Goal: Task Accomplishment & Management: Manage account settings

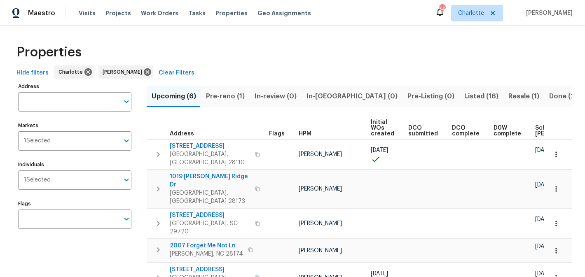
scroll to position [38, 0]
click at [228, 92] on span "Pre-reno (1)" at bounding box center [225, 97] width 39 height 12
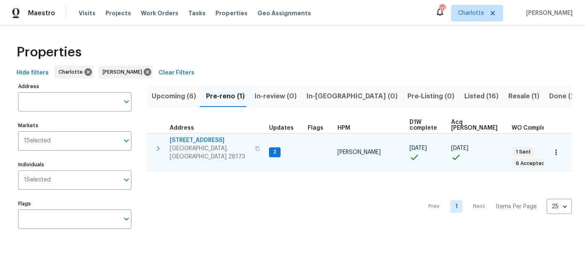
click at [197, 142] on span "[STREET_ADDRESS]" at bounding box center [210, 140] width 80 height 8
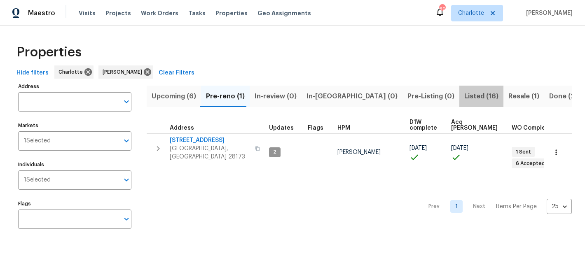
click at [465, 92] on span "Listed (16)" at bounding box center [482, 97] width 34 height 12
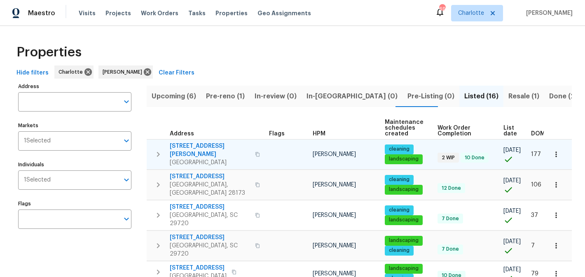
click at [186, 146] on span "5006 Brodie Ln" at bounding box center [210, 150] width 80 height 16
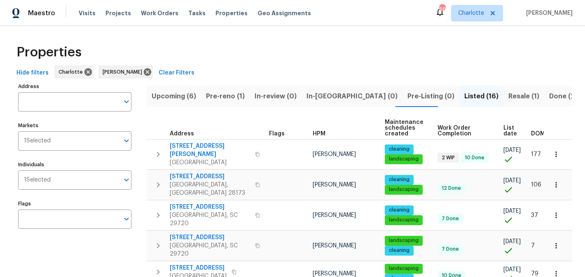
click at [509, 91] on span "Resale (1)" at bounding box center [524, 97] width 31 height 12
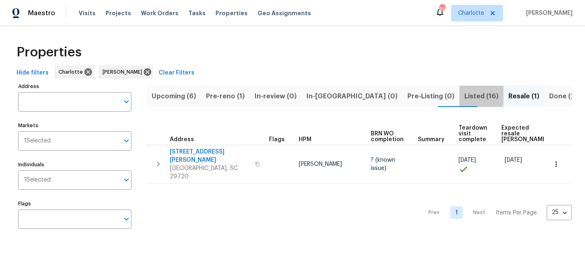
click at [465, 92] on span "Listed (16)" at bounding box center [482, 97] width 34 height 12
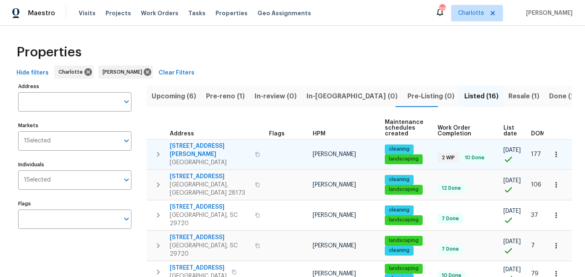
click at [182, 146] on span "[STREET_ADDRESS][PERSON_NAME]" at bounding box center [210, 150] width 80 height 16
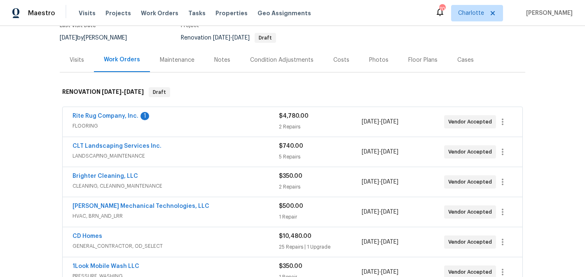
scroll to position [84, 0]
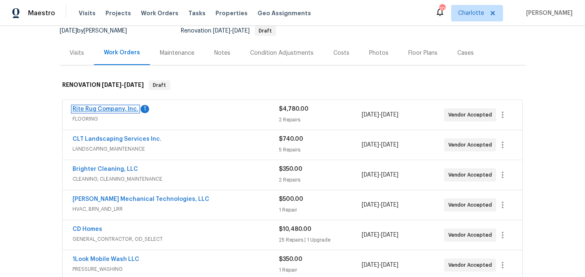
click at [107, 107] on link "Rite Rug Company, Inc." at bounding box center [106, 109] width 66 height 6
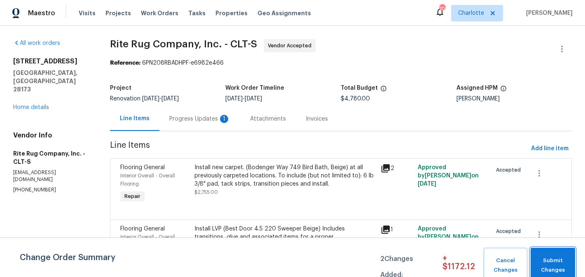
click at [539, 258] on span "Submit Changes" at bounding box center [553, 265] width 36 height 19
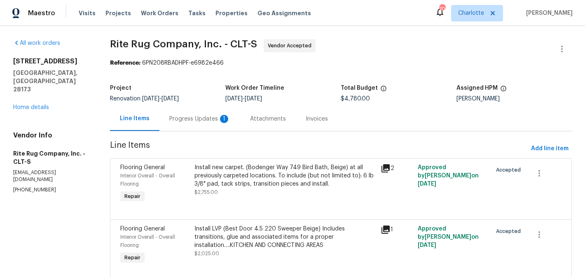
click at [190, 115] on div "Progress Updates 1" at bounding box center [199, 119] width 61 height 8
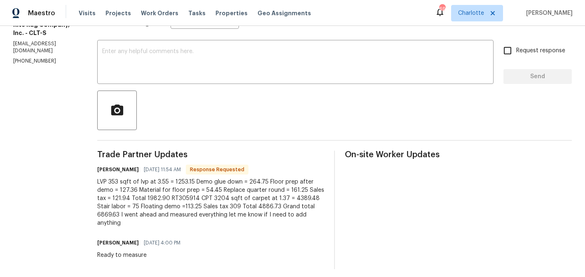
scroll to position [134, 0]
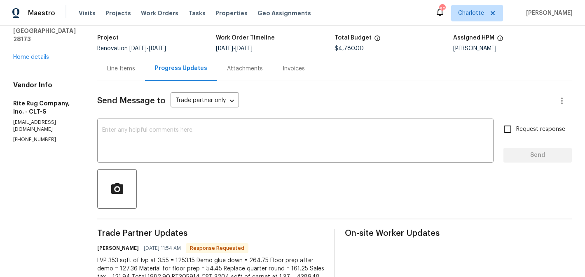
click at [134, 71] on div "Line Items" at bounding box center [121, 69] width 28 height 8
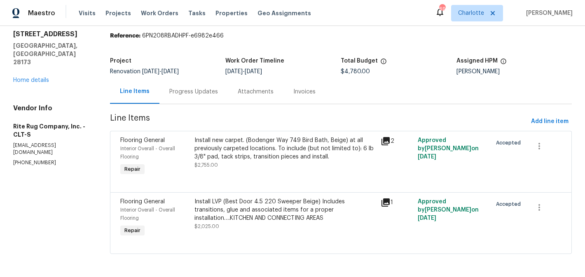
scroll to position [28, 0]
click at [287, 158] on div "Install new carpet. (Bodenger Way 749 Bird Bath, Beige) at all previously carpe…" at bounding box center [285, 148] width 181 height 25
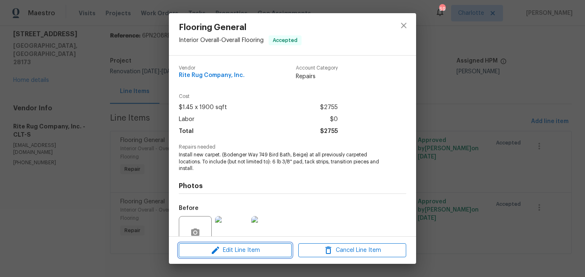
click at [239, 251] on span "Edit Line Item" at bounding box center [235, 251] width 108 height 10
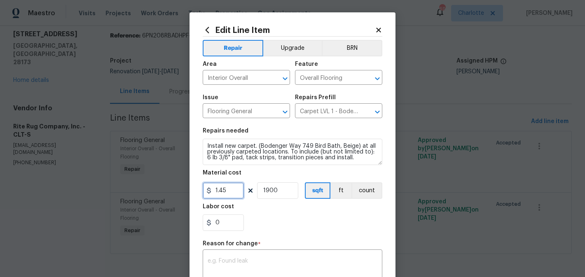
click at [242, 193] on input "1.45" at bounding box center [223, 191] width 41 height 16
type input "1"
click at [282, 188] on input "1900" at bounding box center [277, 191] width 41 height 16
drag, startPoint x: 285, startPoint y: 191, endPoint x: 254, endPoint y: 191, distance: 30.9
click at [254, 192] on div "1 488673 sqft ft count" at bounding box center [293, 191] width 180 height 16
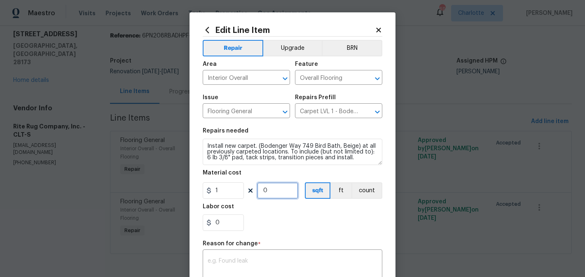
type input "0"
click at [226, 187] on input "1" at bounding box center [223, 191] width 41 height 16
type input "4886.73"
click at [268, 194] on input "0" at bounding box center [277, 191] width 41 height 16
type input "1"
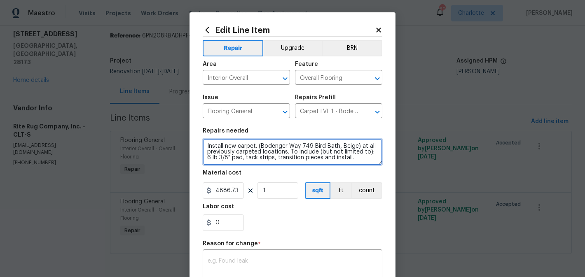
click at [357, 157] on textarea "Install new carpet. (Bodenger Way 749 Bird Bath, Beige) at all previously carpe…" at bounding box center [293, 152] width 180 height 26
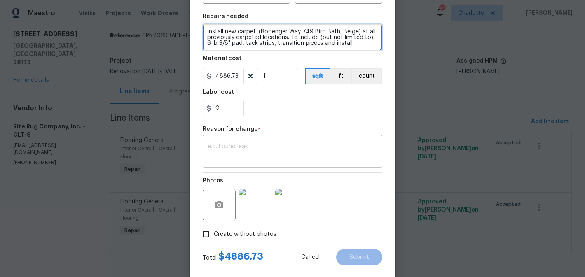
scroll to position [116, 0]
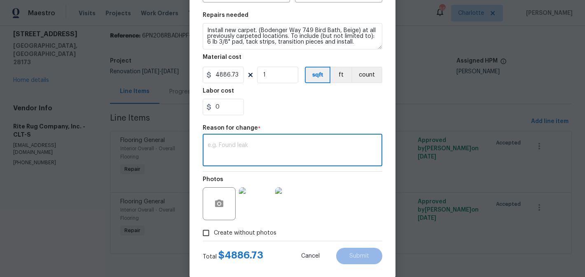
click at [326, 155] on textarea at bounding box center [293, 151] width 170 height 17
type textarea "edit"
click at [358, 261] on button "Submit" at bounding box center [359, 256] width 46 height 16
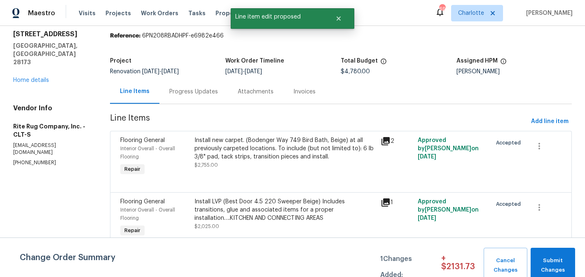
scroll to position [0, 0]
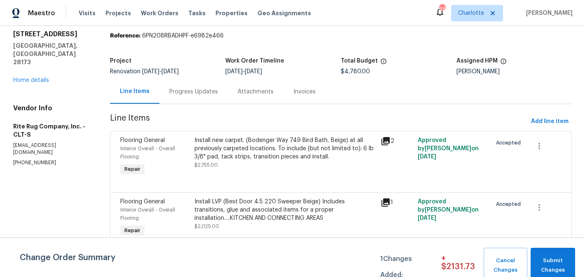
click at [312, 209] on div "Install LVP (Best Door 4.5 220 Sweeper Beige) Includes transitions, glue and as…" at bounding box center [285, 210] width 181 height 25
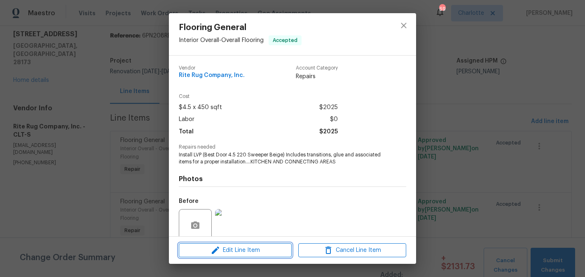
click at [272, 246] on span "Edit Line Item" at bounding box center [235, 251] width 108 height 10
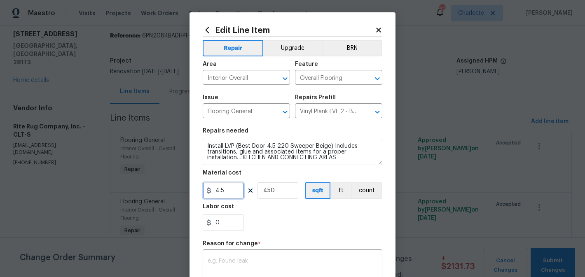
click at [232, 194] on input "4.5" at bounding box center [223, 191] width 41 height 16
type input "1982.9"
click at [282, 191] on input "450" at bounding box center [277, 191] width 41 height 16
type input "1"
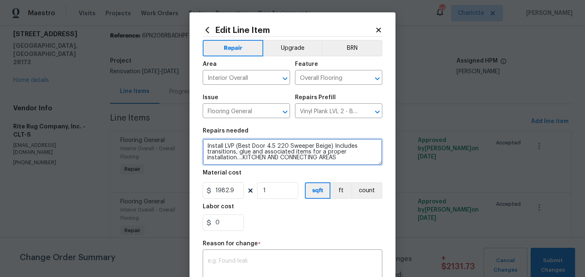
click at [362, 157] on textarea "Install LVP (Best Door 4.5 220 Sweeper Beige) Includes transitions, glue and as…" at bounding box center [293, 152] width 180 height 26
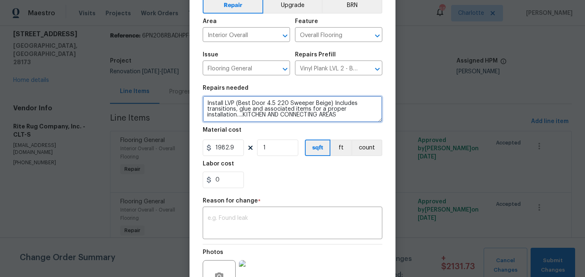
scroll to position [63, 0]
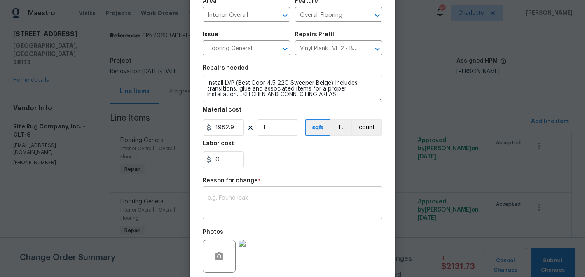
click at [283, 194] on div "x ​" at bounding box center [293, 204] width 180 height 31
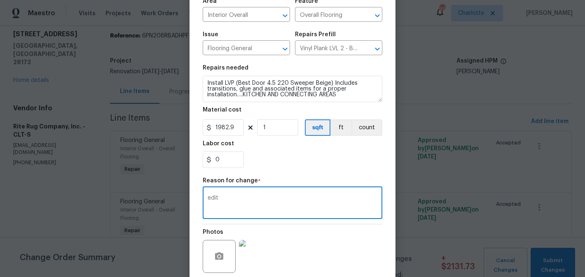
type textarea "edit"
click at [289, 157] on div "0" at bounding box center [293, 160] width 180 height 16
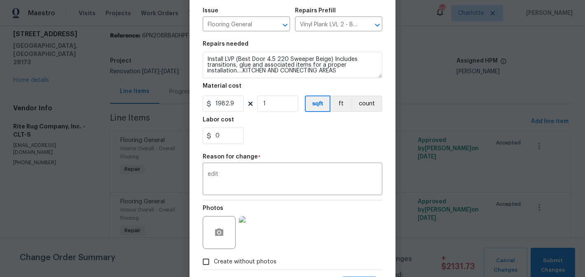
scroll to position [129, 0]
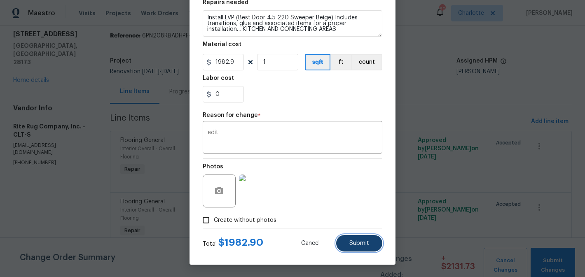
click at [357, 241] on span "Submit" at bounding box center [360, 244] width 20 height 6
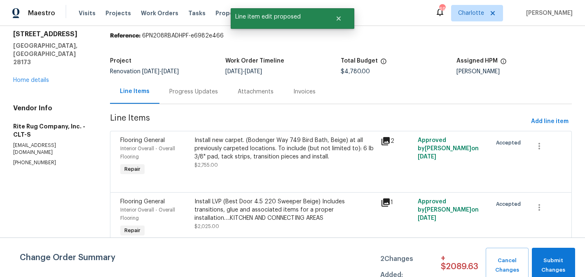
scroll to position [0, 0]
click at [563, 256] on button "Submit Changes" at bounding box center [553, 265] width 43 height 35
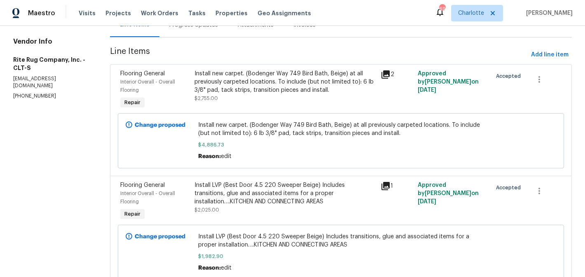
scroll to position [95, 0]
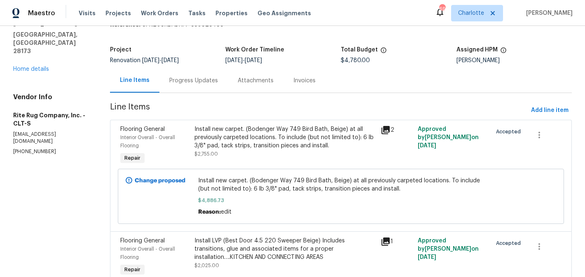
click at [185, 80] on div "Progress Updates" at bounding box center [193, 81] width 49 height 8
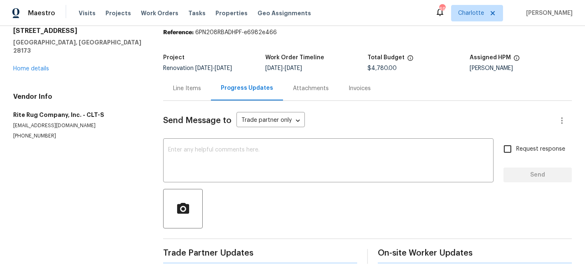
scroll to position [38, 0]
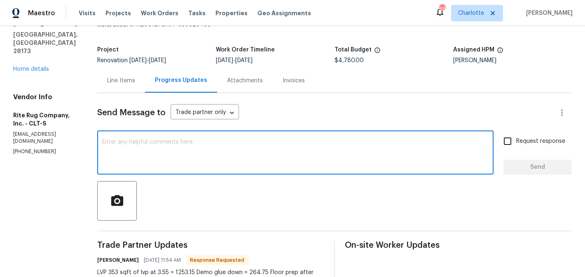
click at [207, 159] on textarea at bounding box center [295, 153] width 387 height 29
type textarea "entered and approved"
click at [510, 138] on input "Request response" at bounding box center [507, 141] width 17 height 17
checkbox input "true"
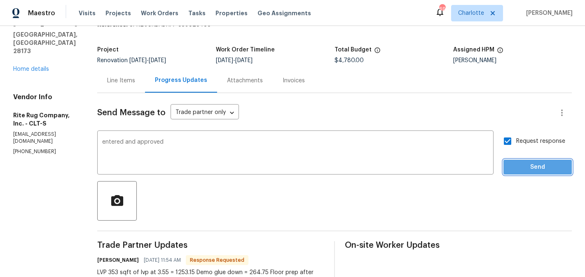
click at [532, 165] on span "Send" at bounding box center [537, 167] width 55 height 10
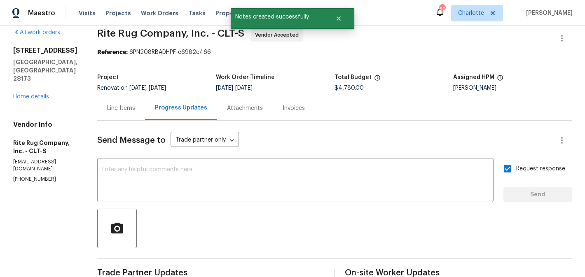
scroll to position [0, 0]
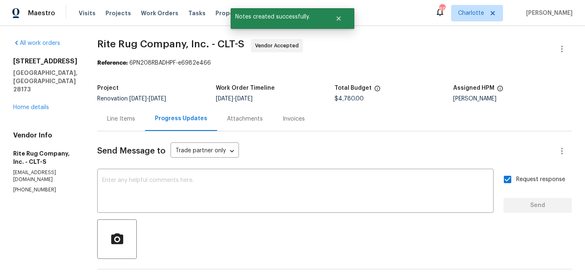
click at [36, 94] on div "431 Ranelagh Dr Waxhaw, NC 28173 Home details" at bounding box center [45, 84] width 64 height 54
click at [31, 105] on link "Home details" at bounding box center [31, 108] width 36 height 6
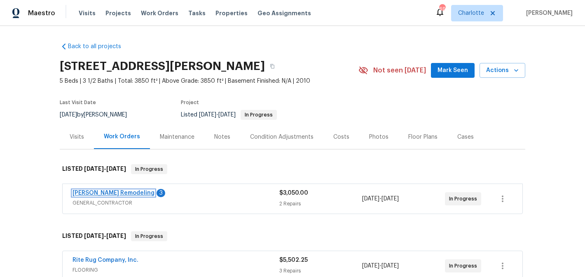
click at [82, 195] on link "Pino Remodeling" at bounding box center [114, 193] width 82 height 6
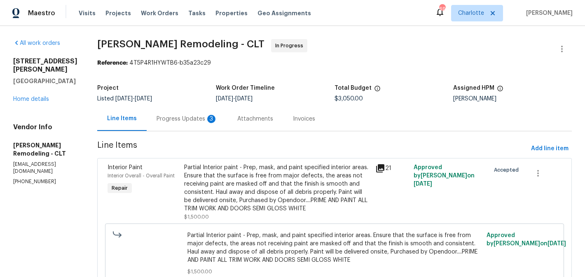
click at [190, 123] on div "Progress Updates 3" at bounding box center [187, 119] width 81 height 24
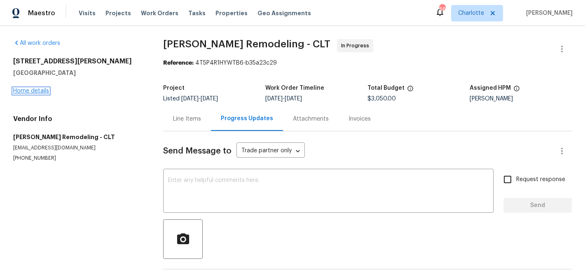
click at [34, 93] on link "Home details" at bounding box center [31, 91] width 36 height 6
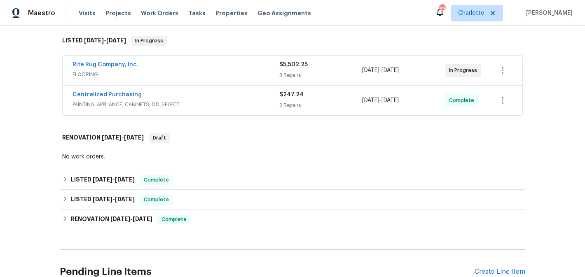
scroll to position [208, 0]
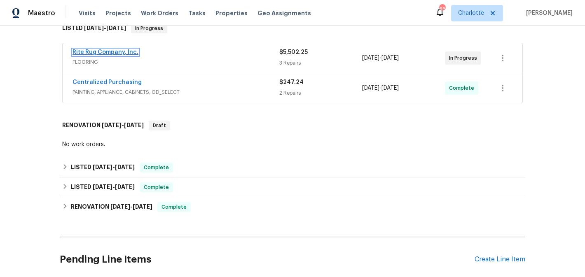
click at [92, 53] on link "Rite Rug Company, Inc." at bounding box center [106, 52] width 66 height 6
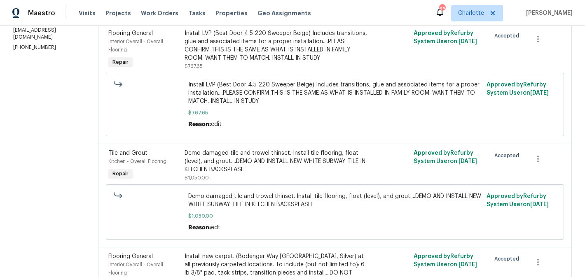
scroll to position [137, 0]
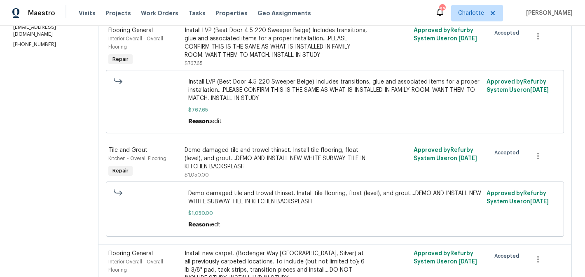
click at [315, 159] on div "Demo damaged tile and trowel thinset. Install tile flooring, float (level), and…" at bounding box center [278, 158] width 186 height 25
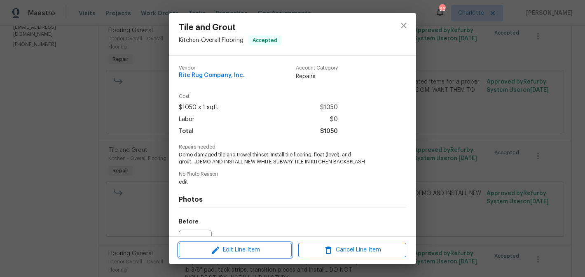
click at [247, 249] on span "Edit Line Item" at bounding box center [235, 250] width 108 height 10
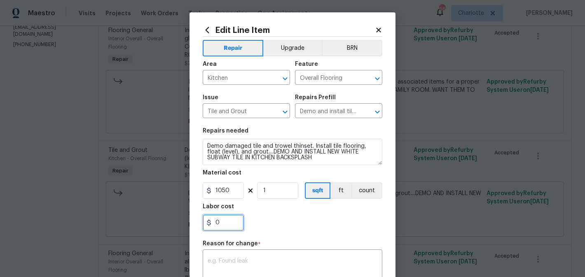
click at [232, 218] on input "0" at bounding box center [223, 223] width 41 height 16
type input "125"
click at [304, 218] on div "125" at bounding box center [293, 223] width 180 height 16
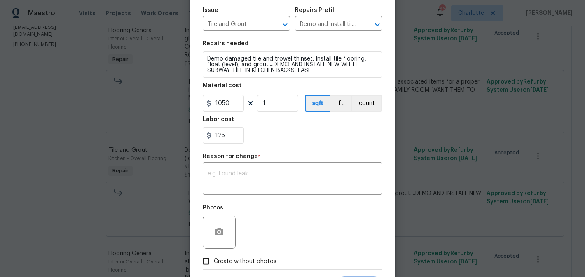
scroll to position [110, 0]
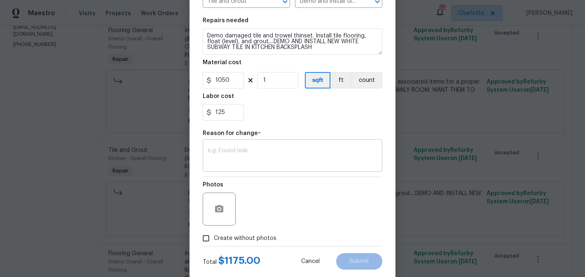
click at [257, 169] on div "x ​" at bounding box center [293, 156] width 180 height 31
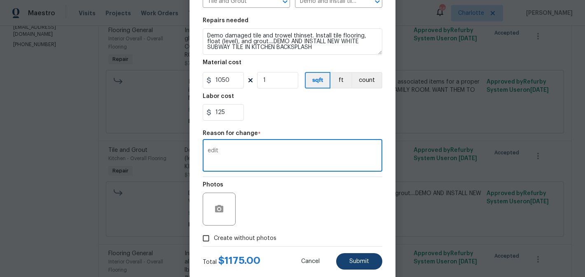
type textarea "edit"
click at [348, 255] on button "Submit" at bounding box center [359, 262] width 46 height 16
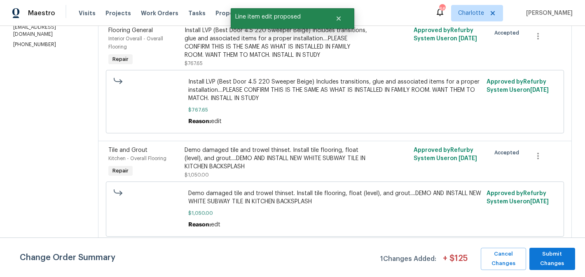
scroll to position [0, 0]
click at [548, 252] on span "Submit Changes" at bounding box center [553, 259] width 38 height 19
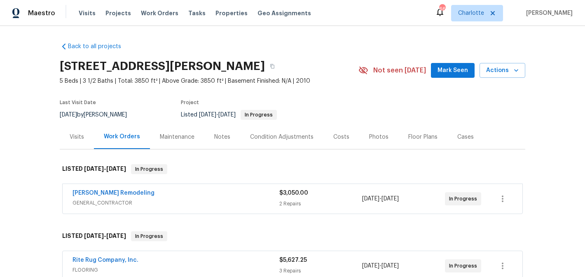
click at [185, 137] on div "Maintenance" at bounding box center [177, 137] width 35 height 8
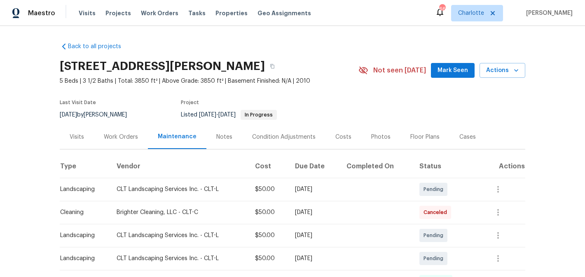
click at [117, 138] on div "Work Orders" at bounding box center [121, 137] width 34 height 8
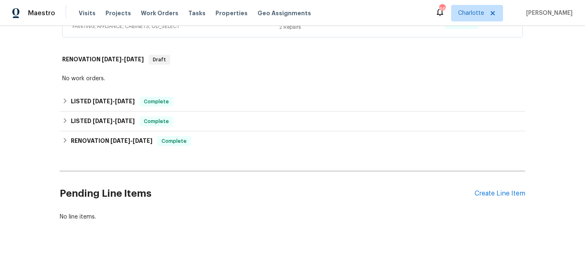
scroll to position [270, 0]
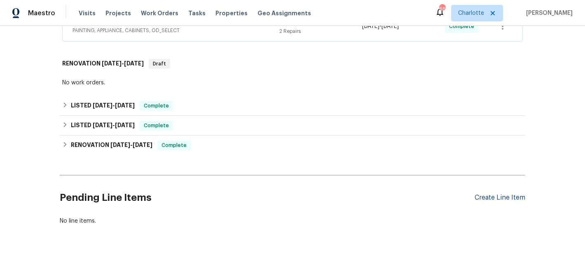
click at [502, 201] on div "Create Line Item" at bounding box center [500, 198] width 51 height 8
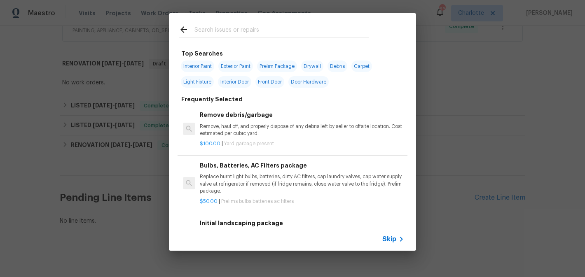
click at [244, 29] on input "text" at bounding box center [282, 31] width 175 height 12
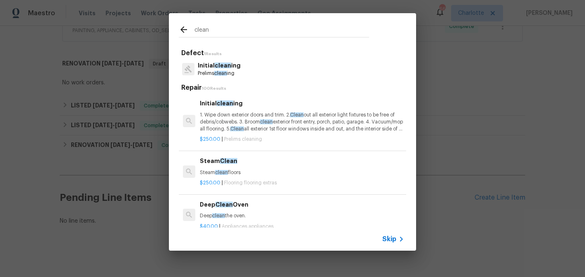
type input "clean"
click at [236, 66] on p "Initial clean ing" at bounding box center [219, 65] width 43 height 9
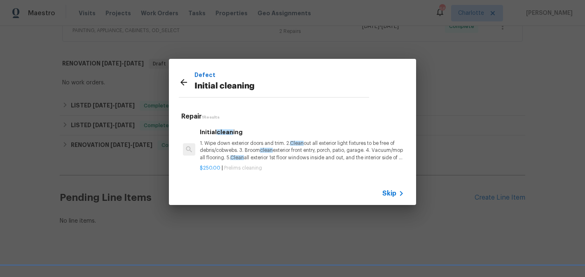
click at [252, 141] on p "1. Wipe down exterior doors and trim. 2. Clean out all exterior light fixtures …" at bounding box center [302, 150] width 204 height 21
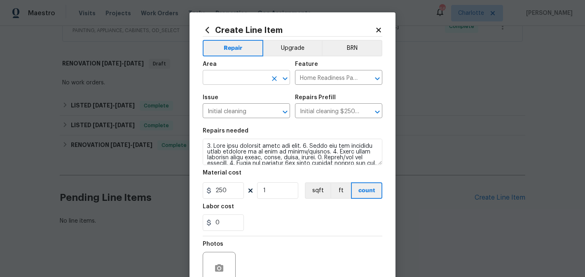
click at [247, 79] on input "text" at bounding box center [235, 78] width 64 height 13
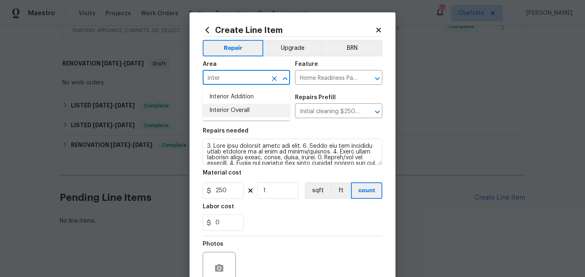
click at [249, 109] on li "Interior Overall" at bounding box center [246, 111] width 87 height 14
type input "Interior Overall"
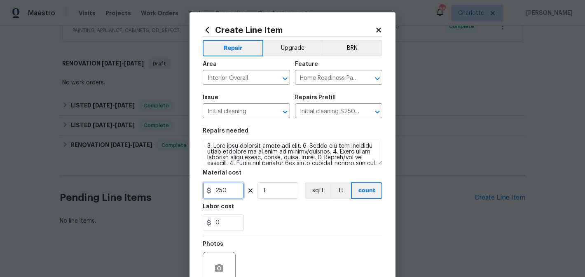
click at [223, 189] on input "250" at bounding box center [223, 191] width 41 height 16
type input "200"
click at [275, 190] on input "1" at bounding box center [277, 191] width 41 height 16
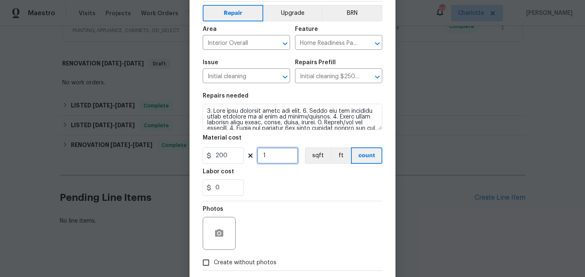
scroll to position [78, 0]
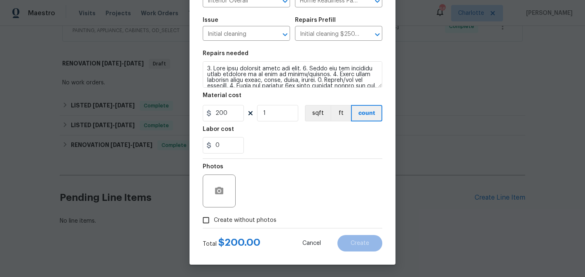
click at [236, 220] on span "Create without photos" at bounding box center [245, 220] width 63 height 9
click at [214, 220] on input "Create without photos" at bounding box center [206, 221] width 16 height 16
checkbox input "true"
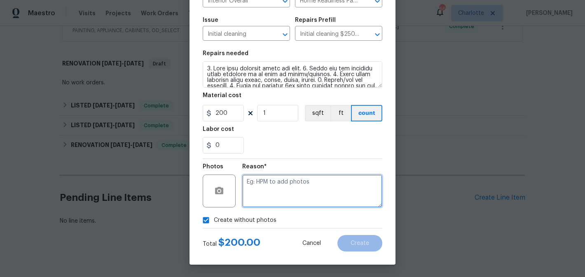
click at [281, 192] on textarea at bounding box center [312, 191] width 140 height 33
type textarea "edit"
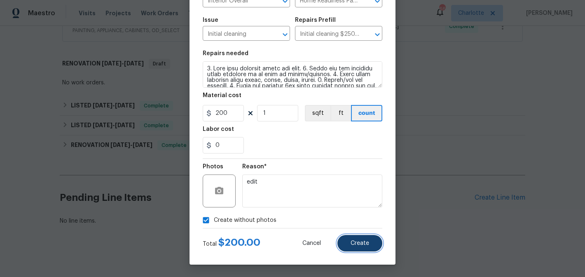
click at [355, 239] on button "Create" at bounding box center [360, 243] width 45 height 16
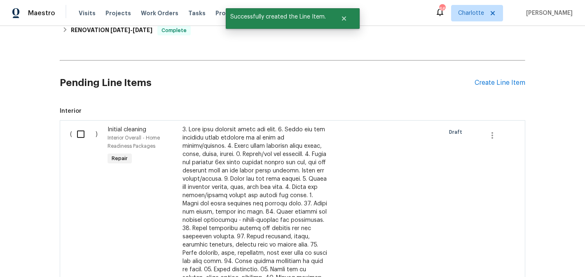
scroll to position [430, 0]
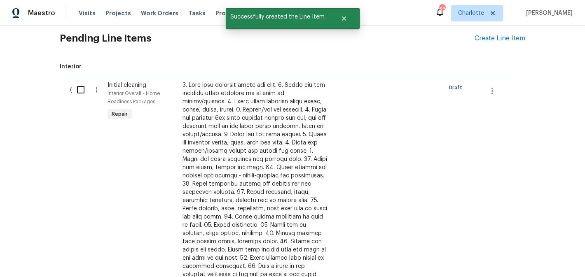
click at [83, 94] on input "checkbox" at bounding box center [83, 89] width 23 height 17
checkbox input "true"
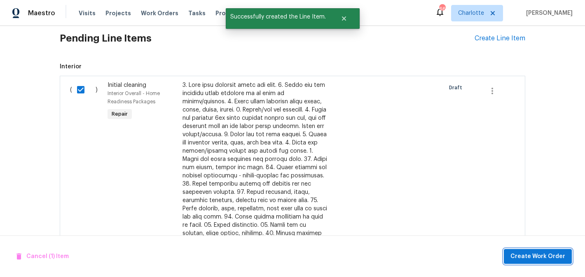
click at [539, 256] on span "Create Work Order" at bounding box center [538, 257] width 55 height 10
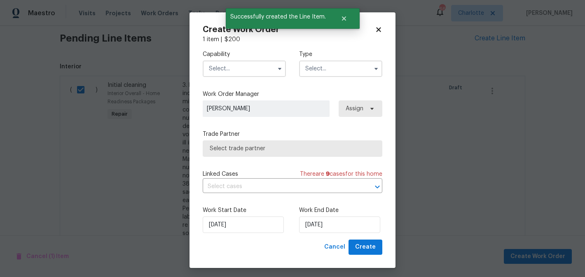
click at [245, 68] on input "text" at bounding box center [244, 69] width 83 height 16
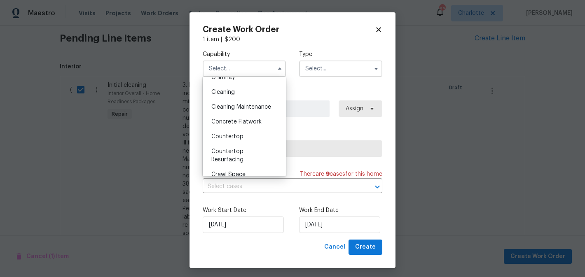
scroll to position [108, 0]
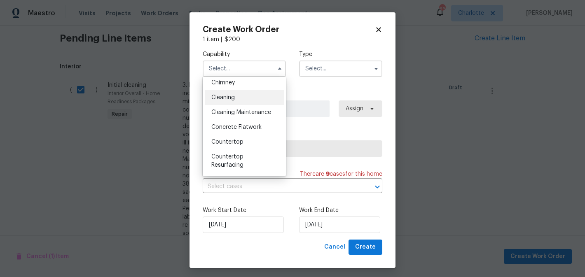
click at [247, 94] on div "Cleaning" at bounding box center [244, 97] width 79 height 15
type input "Cleaning"
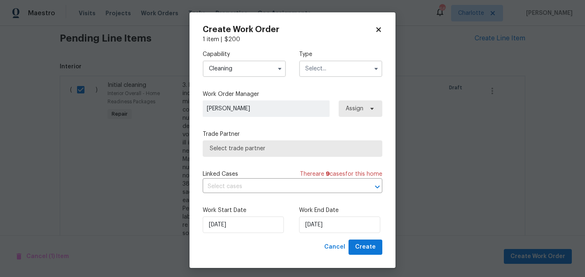
click at [333, 66] on input "text" at bounding box center [340, 69] width 83 height 16
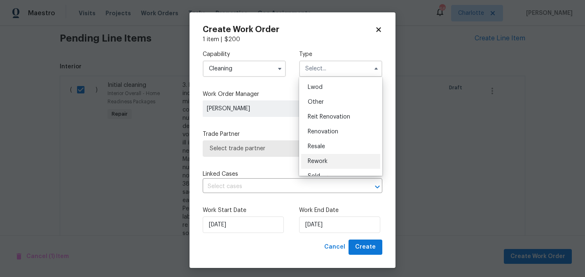
scroll to position [80, 0]
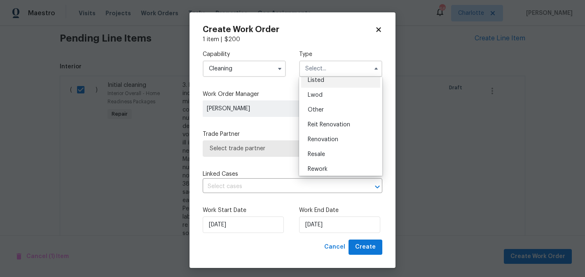
click at [334, 80] on div "Listed" at bounding box center [340, 80] width 79 height 15
type input "Listed"
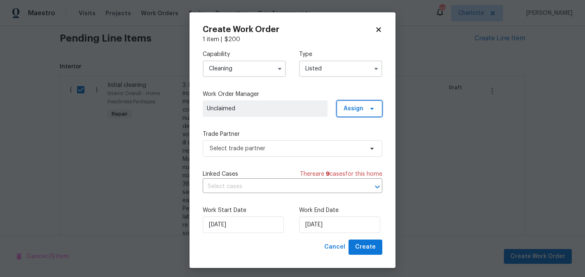
click at [361, 107] on span "Assign" at bounding box center [354, 109] width 20 height 8
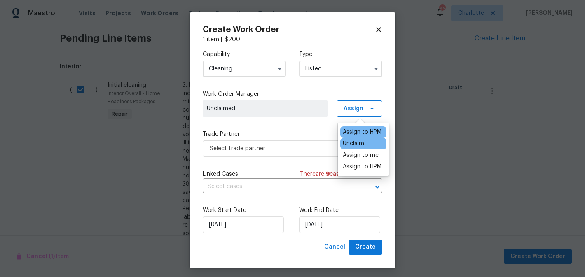
click at [362, 127] on div "Assign to HPM" at bounding box center [363, 133] width 46 height 12
click at [358, 137] on div "Assign to HPM" at bounding box center [363, 133] width 46 height 12
click at [360, 132] on div "Assign to HPM" at bounding box center [362, 132] width 39 height 8
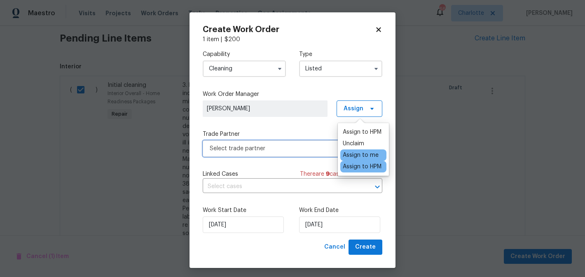
click at [287, 150] on span "Select trade partner" at bounding box center [287, 149] width 154 height 8
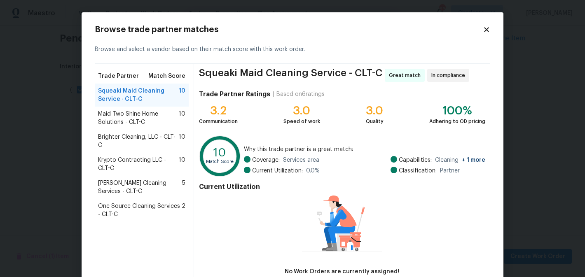
click at [137, 141] on span "Brighter Cleaning, LLC - CLT-C" at bounding box center [138, 141] width 81 height 16
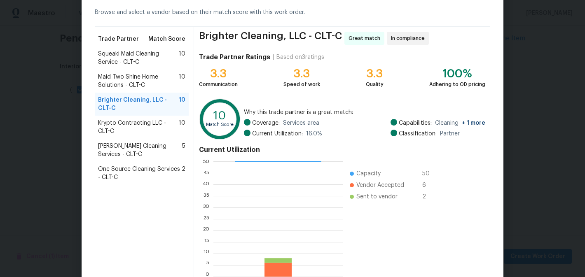
scroll to position [86, 0]
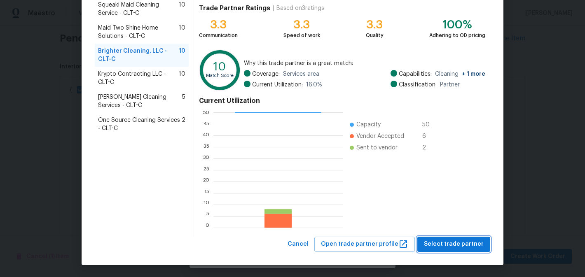
click at [460, 241] on span "Select trade partner" at bounding box center [454, 244] width 60 height 10
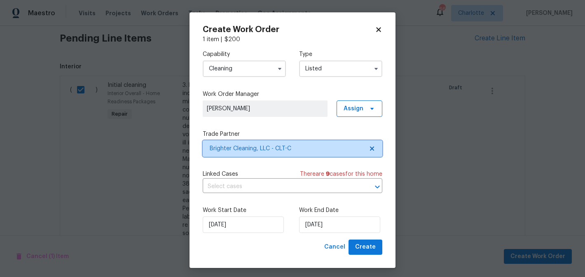
scroll to position [0, 0]
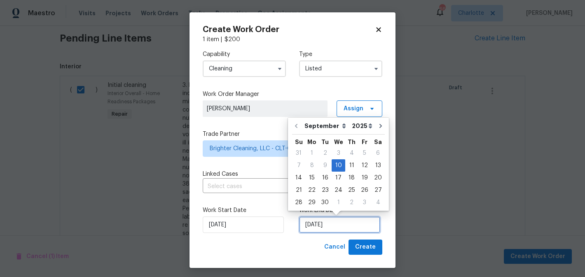
click at [340, 232] on input "[DATE]" at bounding box center [339, 225] width 81 height 16
click at [373, 165] on div "13" at bounding box center [378, 166] width 14 height 12
type input "[DATE]"
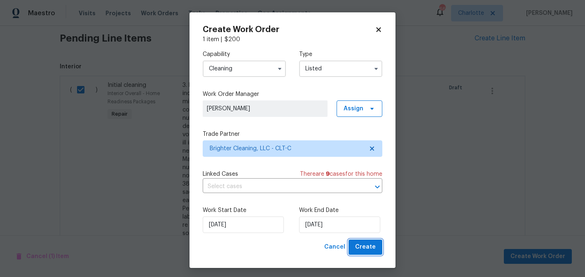
click at [369, 243] on span "Create" at bounding box center [365, 247] width 21 height 10
checkbox input "false"
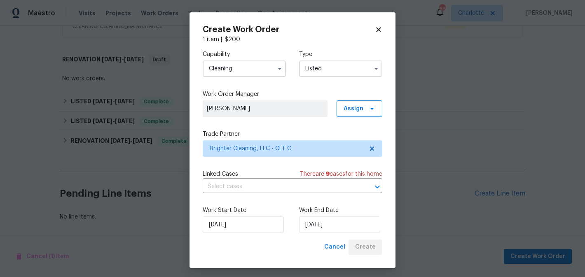
scroll to position [304, 0]
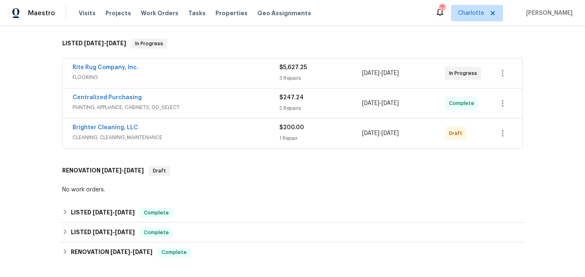
scroll to position [195, 0]
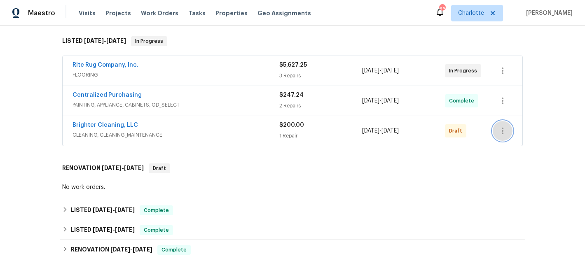
click at [502, 130] on icon "button" at bounding box center [503, 131] width 10 height 10
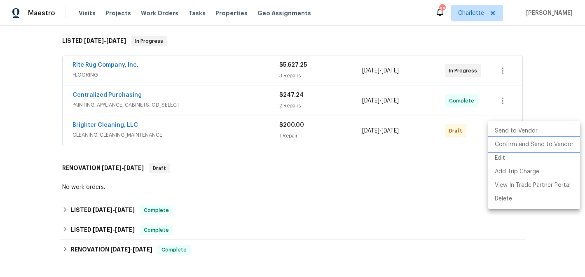
click at [507, 146] on li "Confirm and Send to Vendor" at bounding box center [534, 145] width 92 height 14
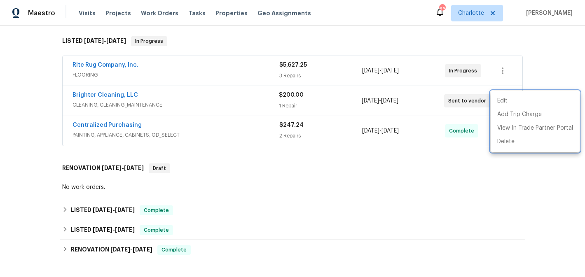
click at [559, 67] on div at bounding box center [292, 138] width 585 height 277
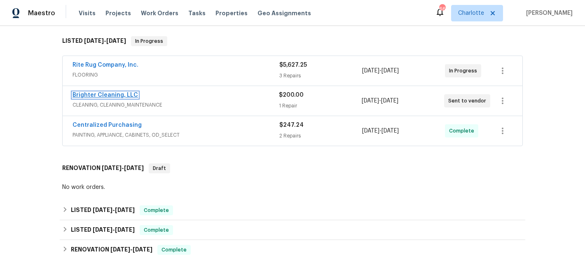
click at [102, 92] on link "Brighter Cleaning, LLC" at bounding box center [106, 95] width 66 height 6
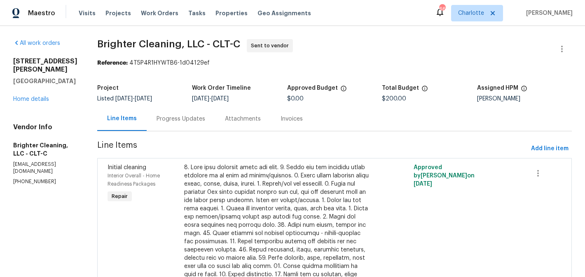
click at [157, 119] on div "Progress Updates" at bounding box center [181, 119] width 49 height 8
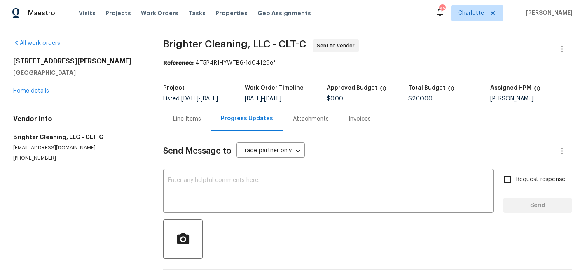
click at [207, 221] on div at bounding box center [367, 240] width 409 height 40
click at [206, 208] on div "x ​" at bounding box center [328, 192] width 331 height 42
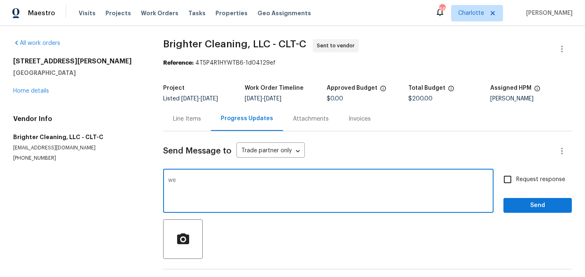
type textarea "w"
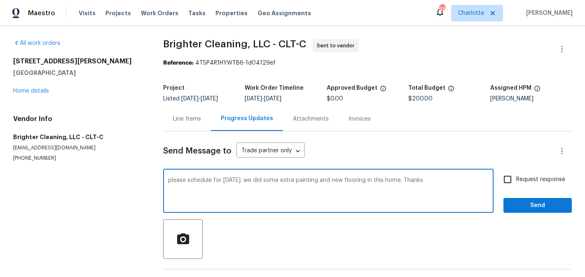
type textarea "please schedule for [DATE]. we did some extra painting and new flooring in this…"
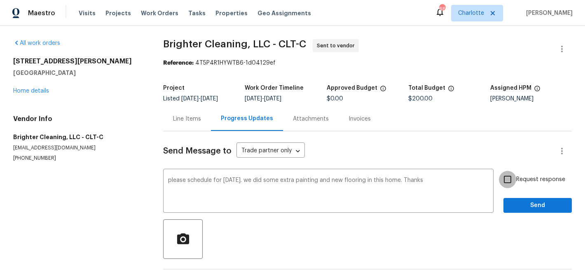
click at [507, 176] on input "Request response" at bounding box center [507, 179] width 17 height 17
checkbox input "true"
click at [536, 201] on span "Send" at bounding box center [537, 206] width 55 height 10
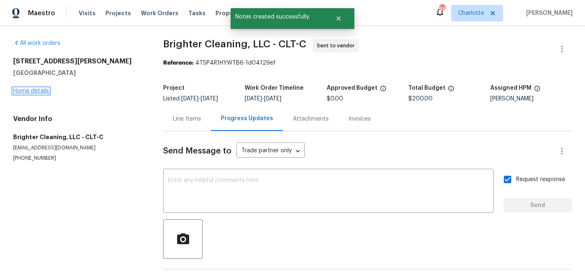
click at [32, 90] on link "Home details" at bounding box center [31, 91] width 36 height 6
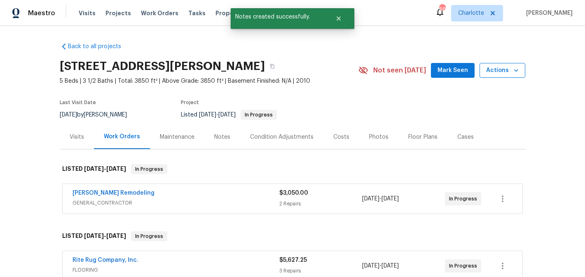
click at [510, 66] on span "Actions" at bounding box center [502, 71] width 33 height 10
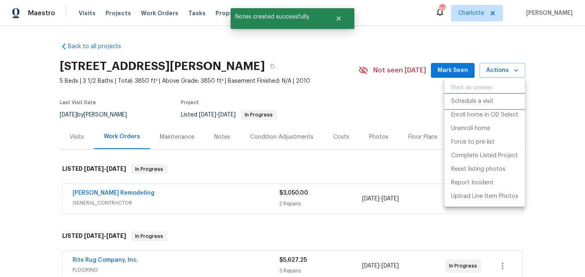
click at [486, 101] on p "Schedule a visit" at bounding box center [472, 101] width 42 height 9
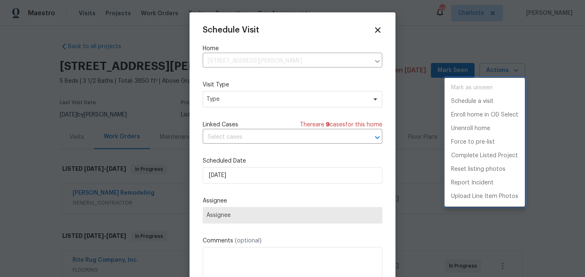
click at [258, 99] on div at bounding box center [292, 138] width 585 height 277
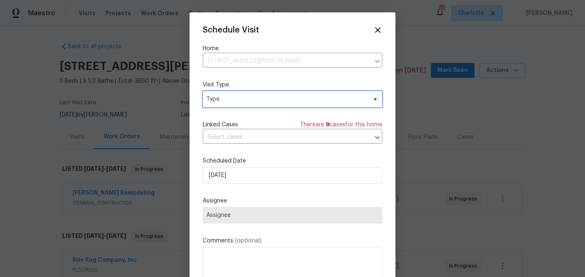
click at [258, 99] on span "Type" at bounding box center [287, 99] width 160 height 8
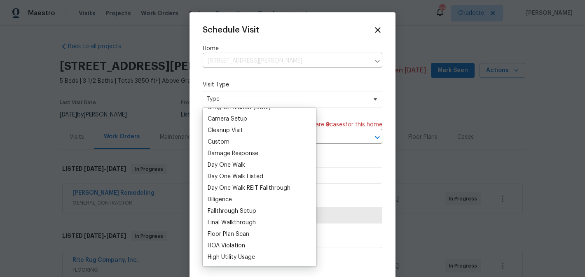
scroll to position [103, 0]
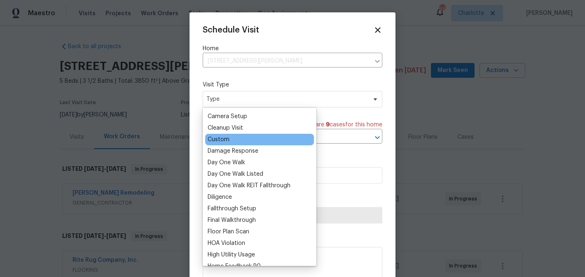
click at [220, 139] on div "Custom" at bounding box center [219, 140] width 22 height 8
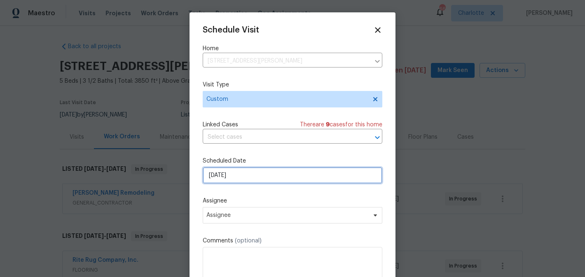
click at [256, 180] on input "[DATE]" at bounding box center [293, 175] width 180 height 16
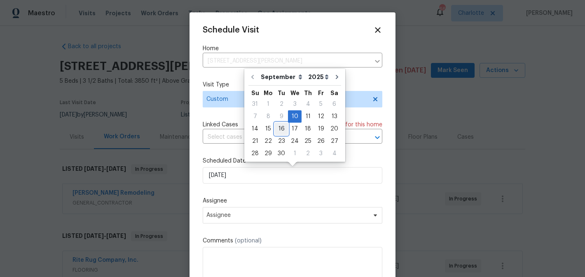
click at [280, 131] on div "16" at bounding box center [281, 129] width 13 height 12
type input "[DATE]"
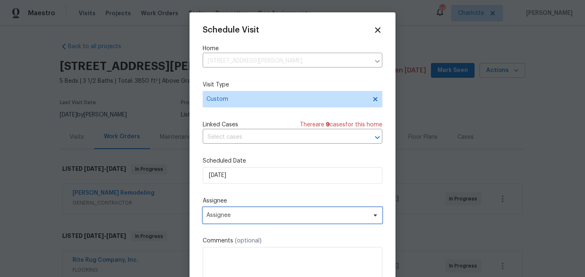
click at [268, 215] on span "Assignee" at bounding box center [288, 215] width 162 height 7
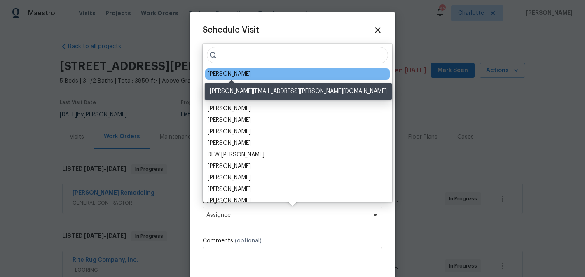
click at [237, 71] on div "[PERSON_NAME]" at bounding box center [229, 74] width 43 height 8
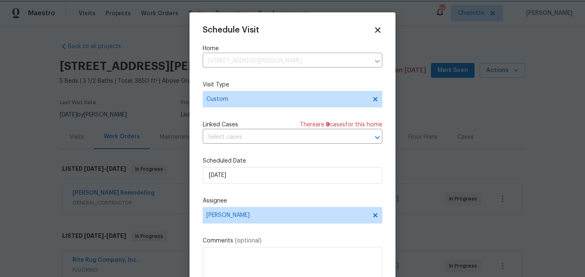
scroll to position [15, 0]
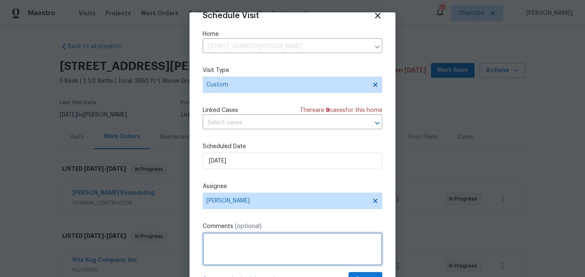
click at [242, 260] on textarea at bounding box center [293, 249] width 180 height 33
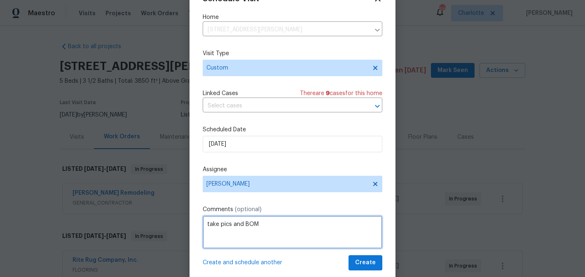
scroll to position [36, 0]
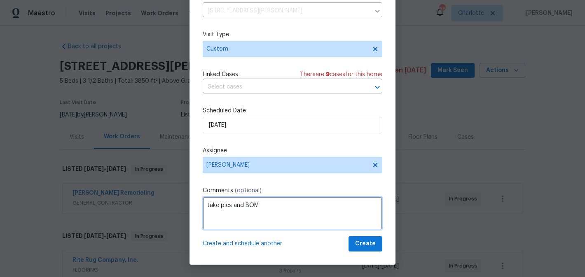
type textarea "take pics and BOM"
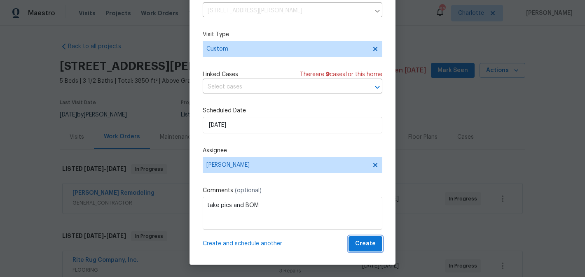
click at [364, 242] on span "Create" at bounding box center [365, 244] width 21 height 10
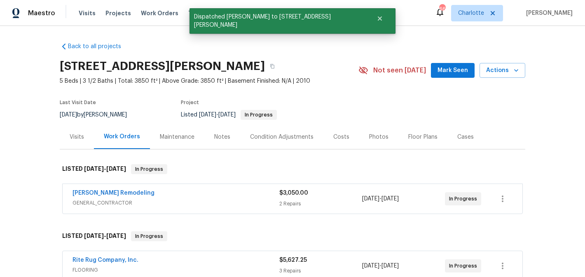
scroll to position [0, 0]
